Goal: Information Seeking & Learning: Understand process/instructions

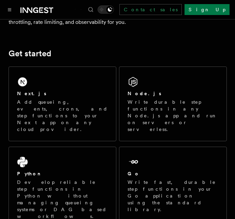
scroll to position [89, 0]
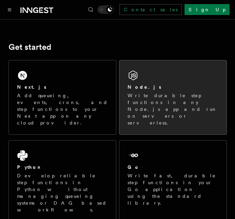
click at [150, 95] on p "Write durable step functions in any Node.js app and run on servers or serverles…" at bounding box center [173, 109] width 91 height 34
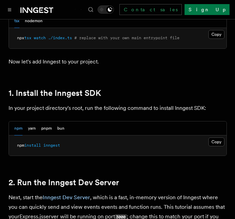
scroll to position [412, 0]
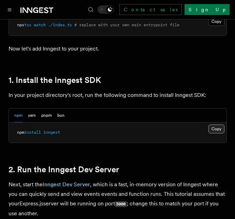
click at [221, 130] on button "Copy Copied" at bounding box center [216, 129] width 16 height 9
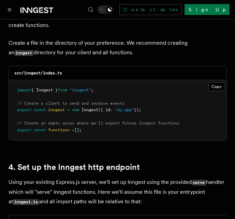
scroll to position [907, 0]
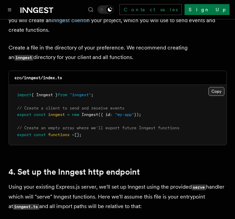
click at [214, 87] on button "Copy Copied" at bounding box center [216, 91] width 16 height 9
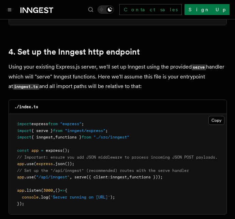
scroll to position [1048, 0]
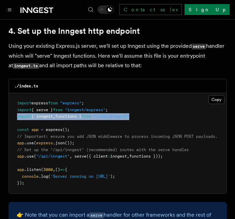
drag, startPoint x: 15, startPoint y: 108, endPoint x: 140, endPoint y: 108, distance: 124.2
click at [140, 108] on pre "import express from "express" ; import { serve } from "inngest/express" ; impor…" at bounding box center [118, 143] width 218 height 100
copy span "import { inngest , functions } from "./src/inngest""
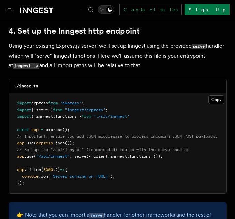
click at [166, 100] on pre "import express from "express" ; import { serve } from "inngest/express" ; impor…" at bounding box center [118, 143] width 218 height 100
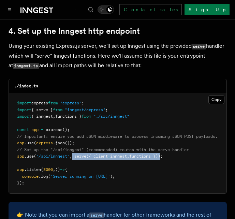
drag, startPoint x: 73, startPoint y: 147, endPoint x: 167, endPoint y: 146, distance: 93.8
click at [163, 154] on span "app .use ( "/api/inngest" , serve ({ client : inngest , functions }));" at bounding box center [90, 156] width 146 height 5
copy span "serve ({ client : inngest , functions })"
